Goal: Navigation & Orientation: Find specific page/section

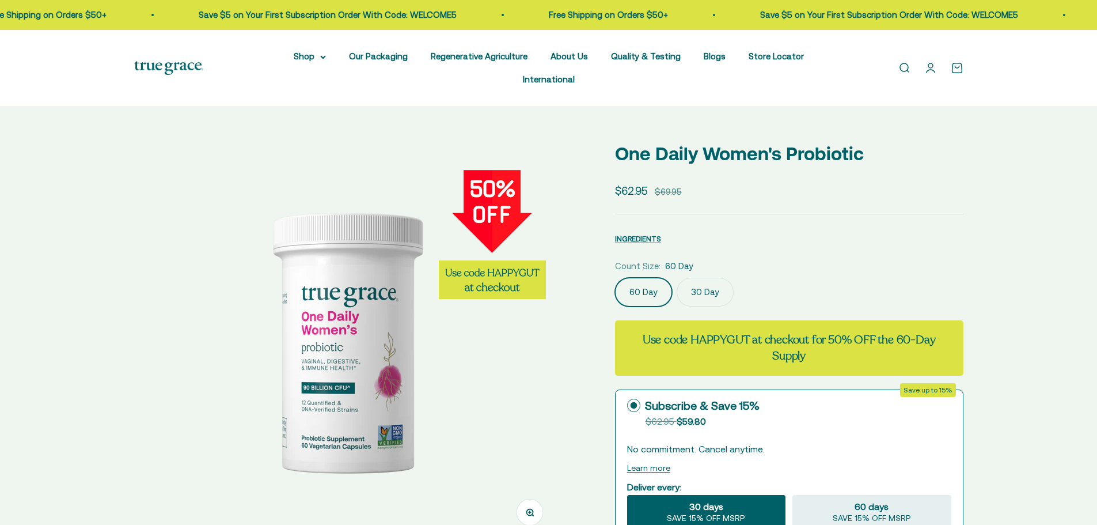
select select "3"
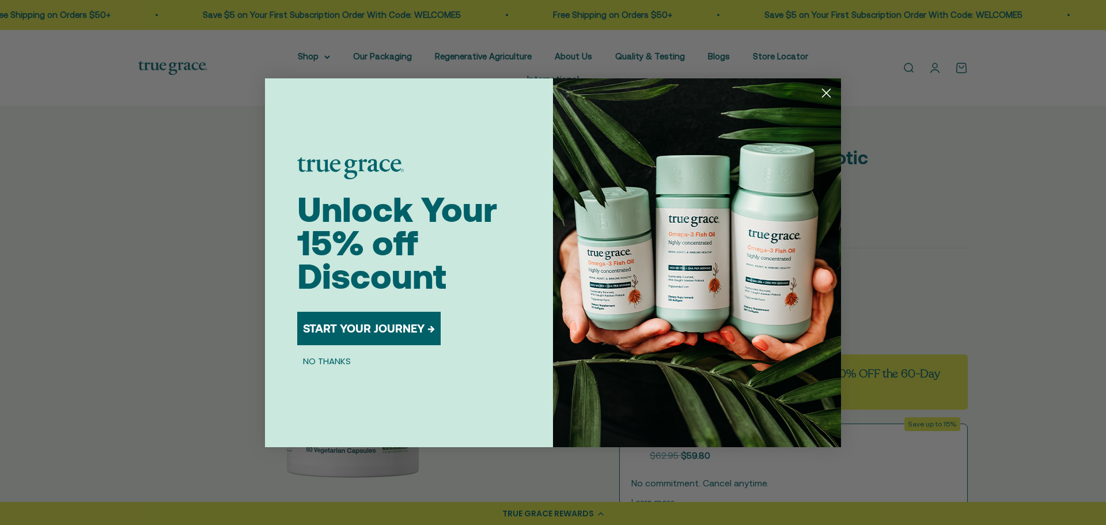
drag, startPoint x: 328, startPoint y: 358, endPoint x: 331, endPoint y: 341, distance: 17.4
click at [328, 358] on button "NO THANKS" at bounding box center [326, 361] width 59 height 14
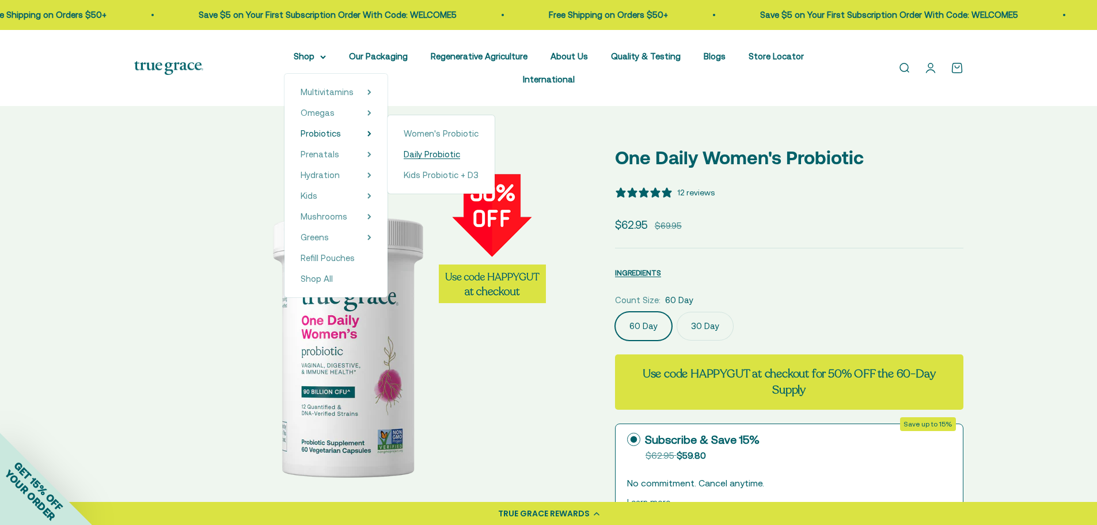
click at [406, 153] on span "Daily Probiotic" at bounding box center [432, 154] width 56 height 10
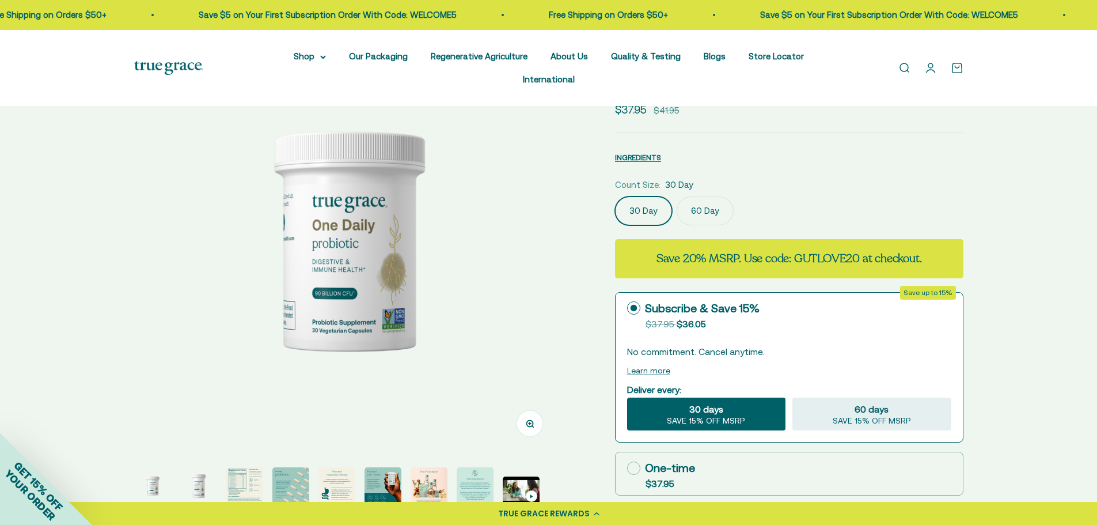
select select "3"
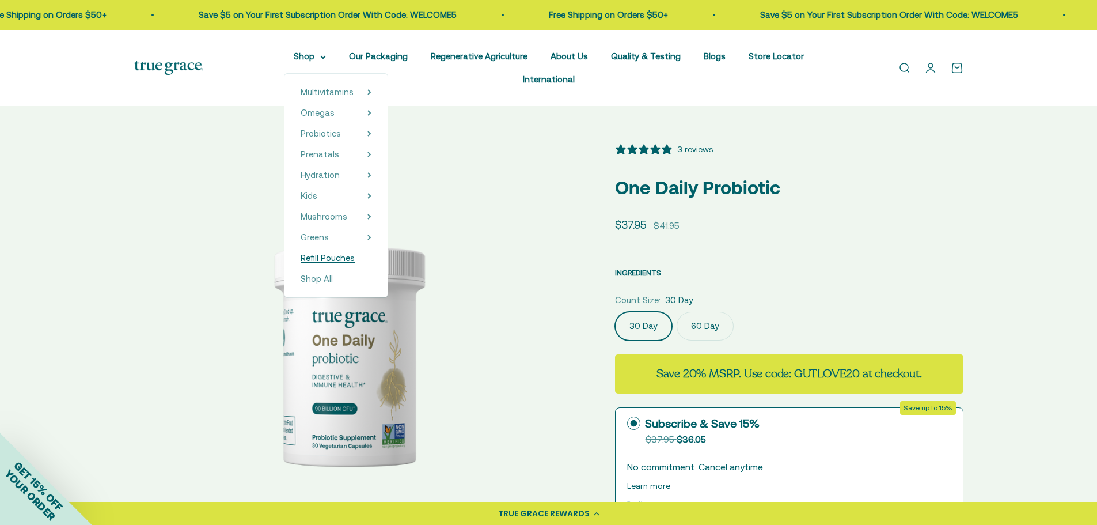
click at [301, 255] on span "Refill Pouches" at bounding box center [328, 258] width 54 height 10
